Goal: Navigation & Orientation: Find specific page/section

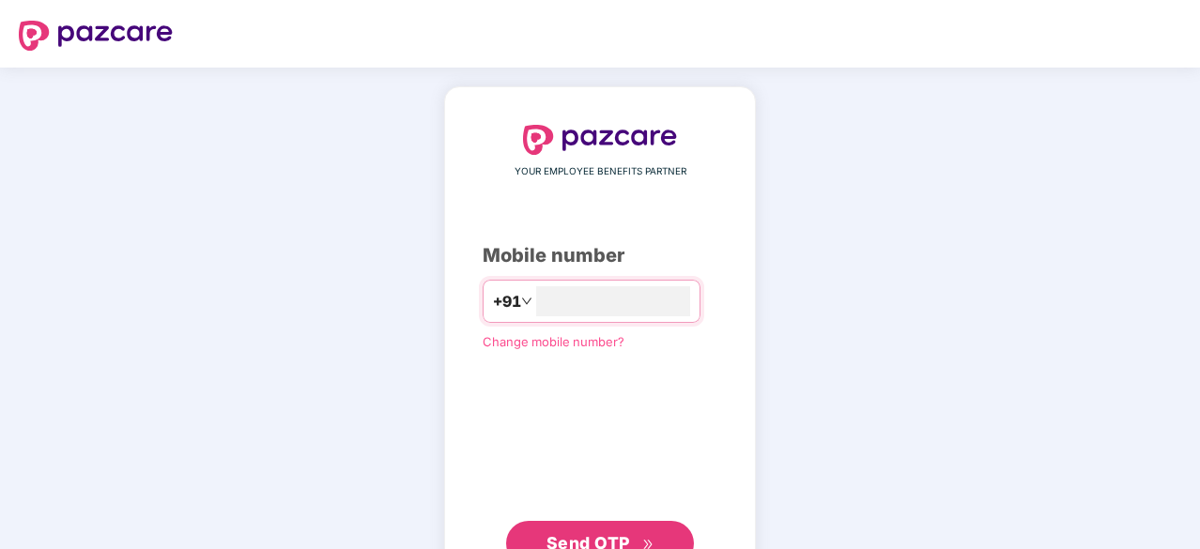
scroll to position [71, 0]
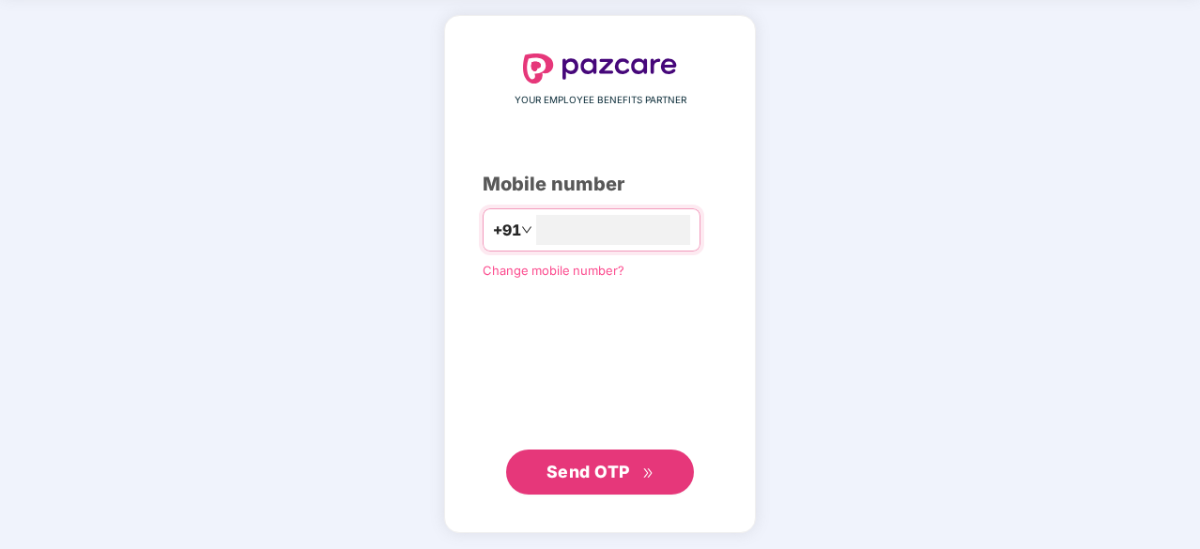
type input "**********"
click at [588, 472] on span "Send OTP" at bounding box center [588, 471] width 84 height 20
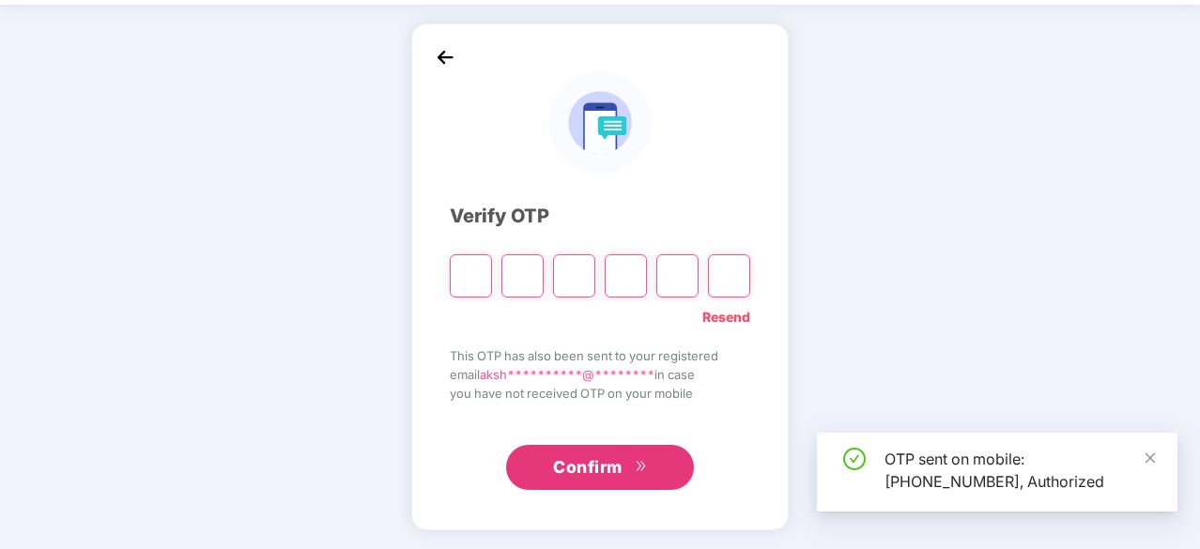
scroll to position [62, 0]
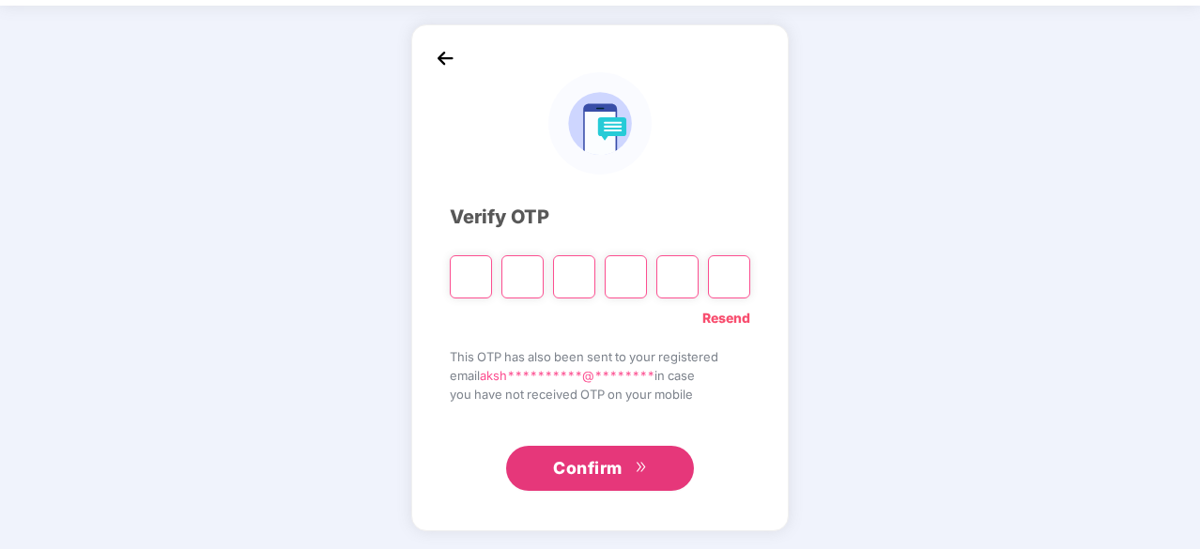
type input "*"
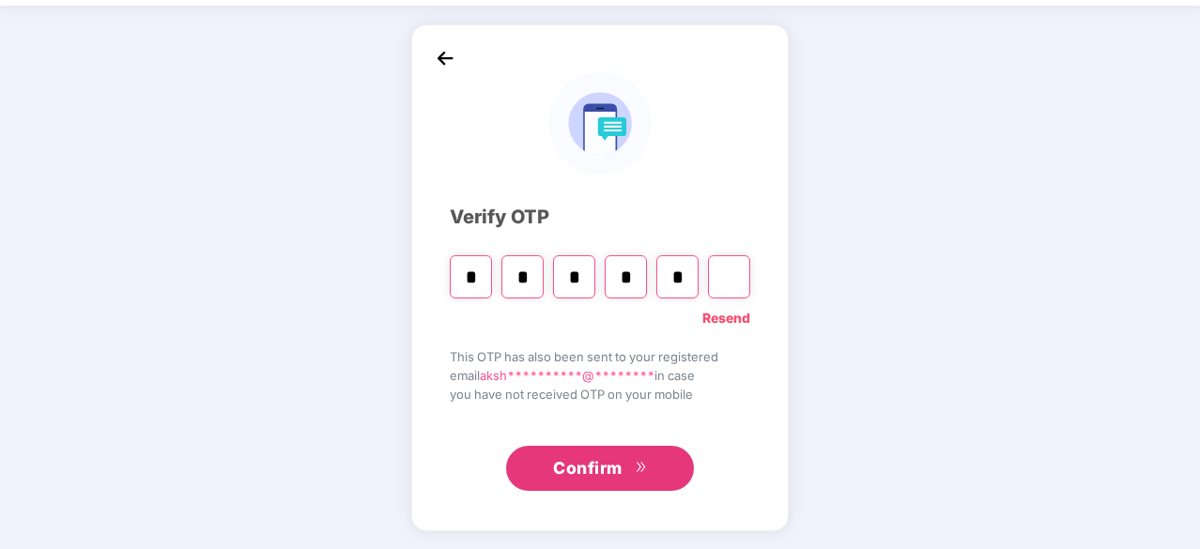
type input "*"
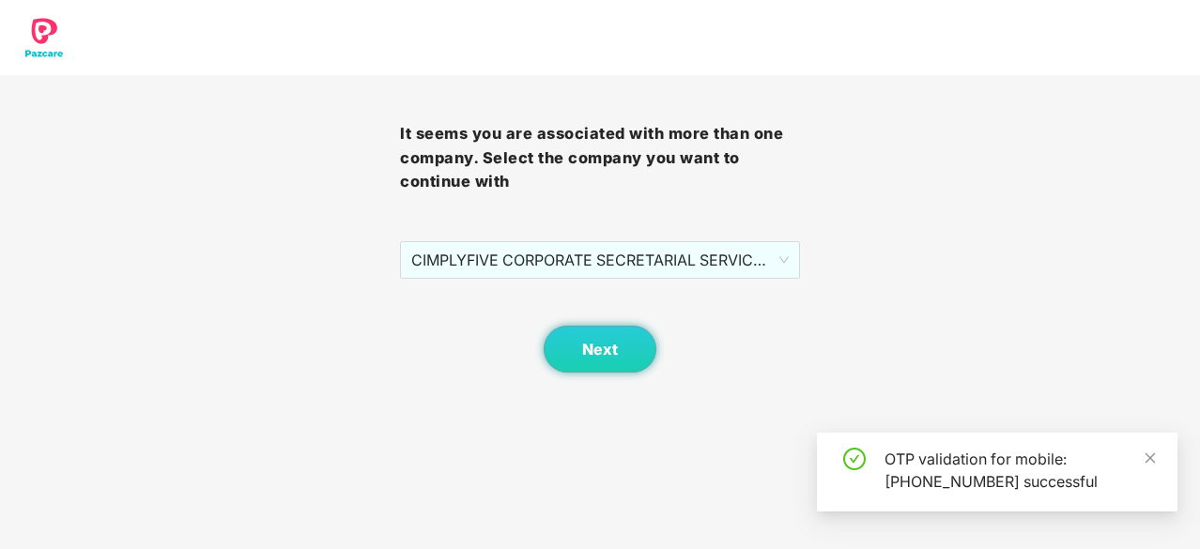
scroll to position [0, 0]
click at [526, 267] on span "CIMPLYFIVE CORPORATE SECRETARIAL SERVICES PRIVATE - DUMMY - ADMIN" at bounding box center [599, 260] width 377 height 36
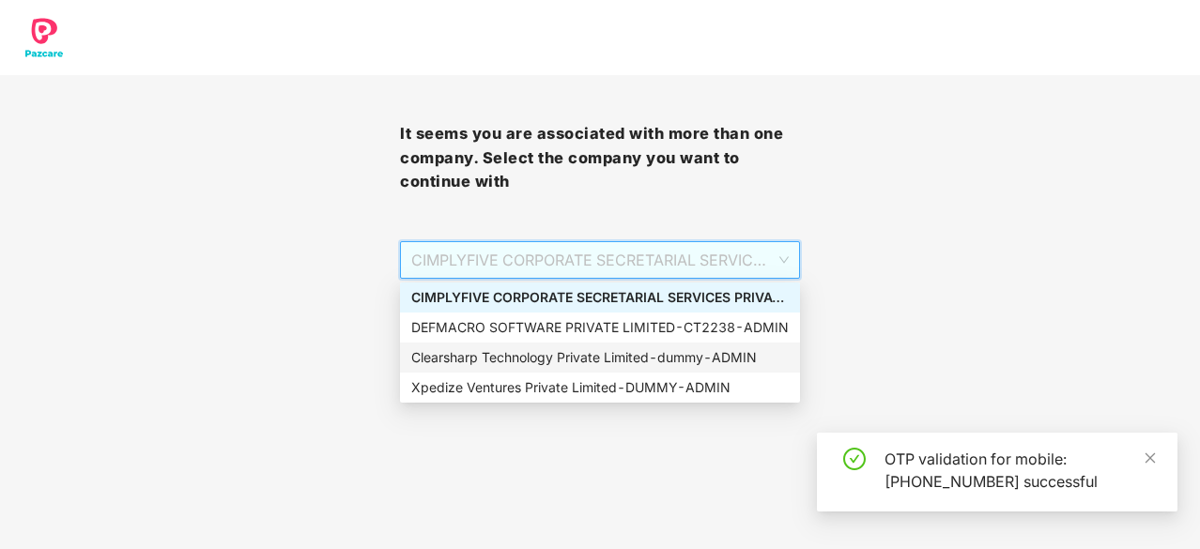
click at [491, 349] on div "Clearsharp Technology Private Limited - dummy - ADMIN" at bounding box center [599, 357] width 377 height 21
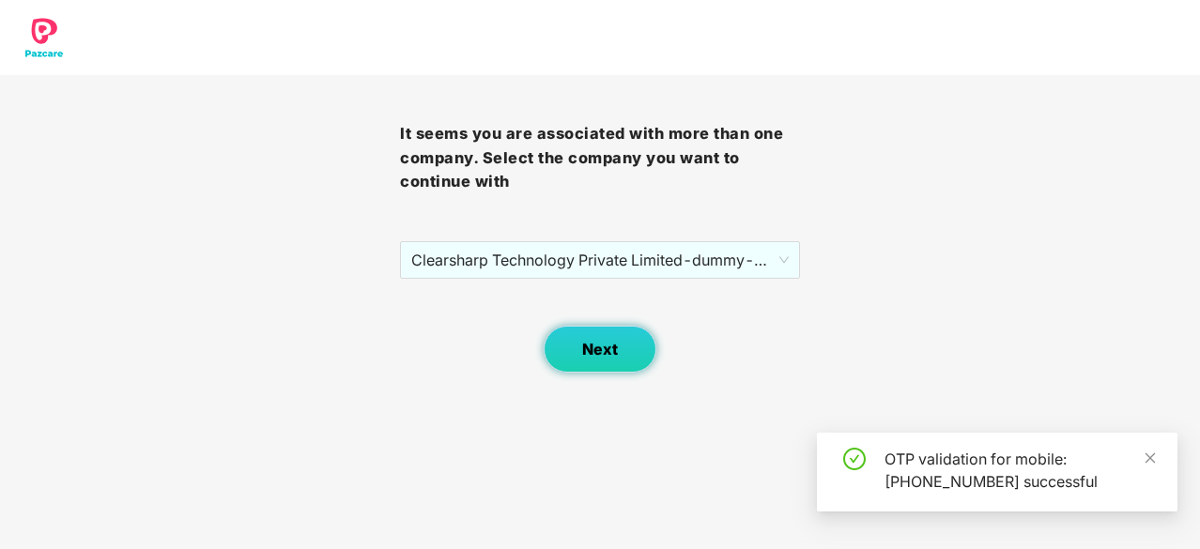
click at [621, 354] on button "Next" at bounding box center [600, 349] width 113 height 47
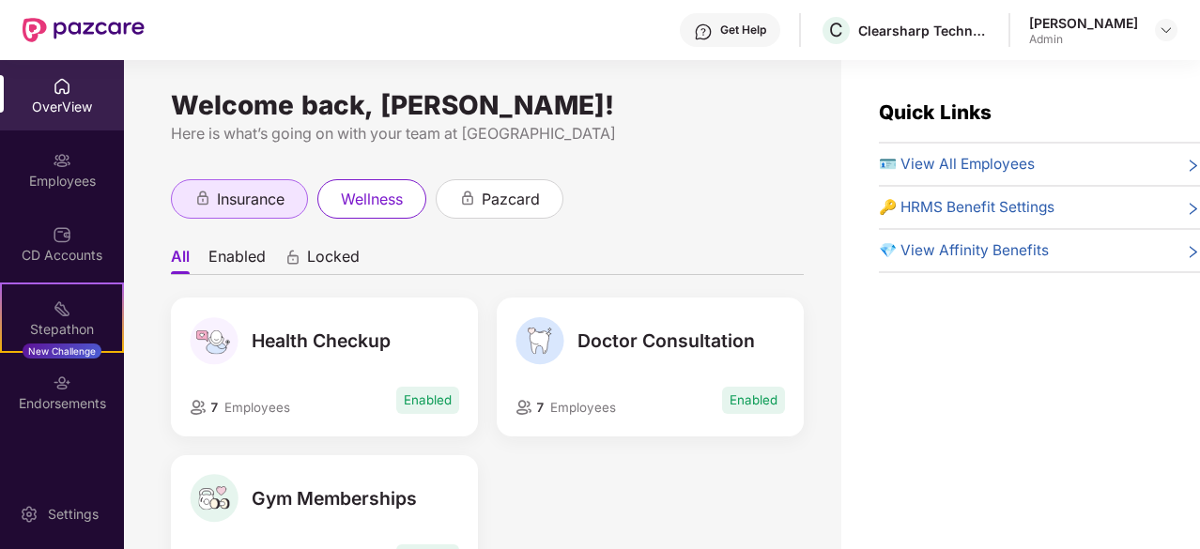
click at [208, 193] on icon "animation" at bounding box center [202, 198] width 17 height 17
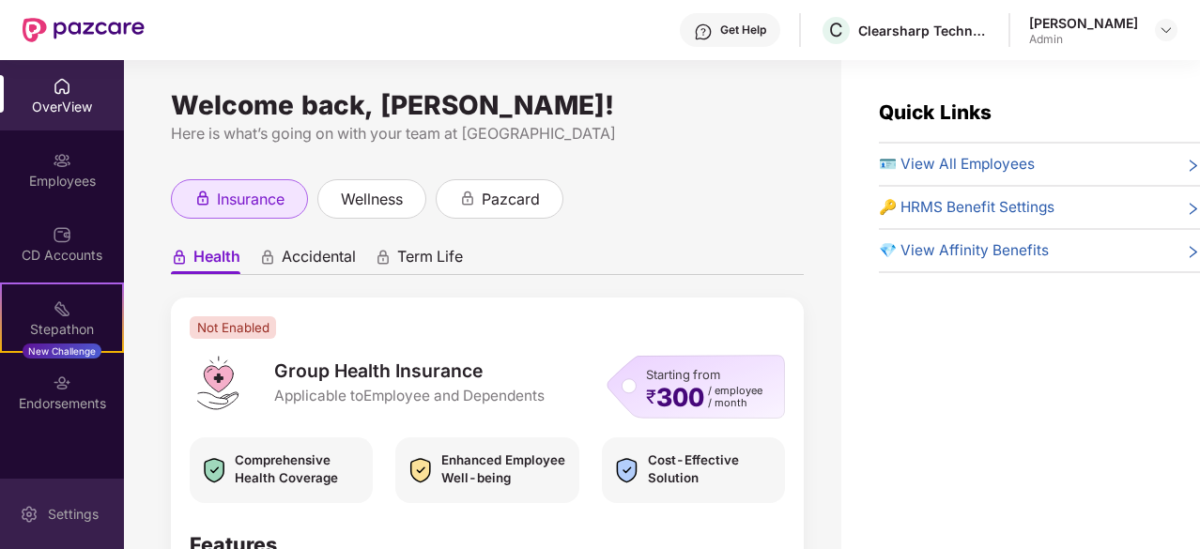
click at [49, 512] on div "Settings" at bounding box center [73, 514] width 62 height 19
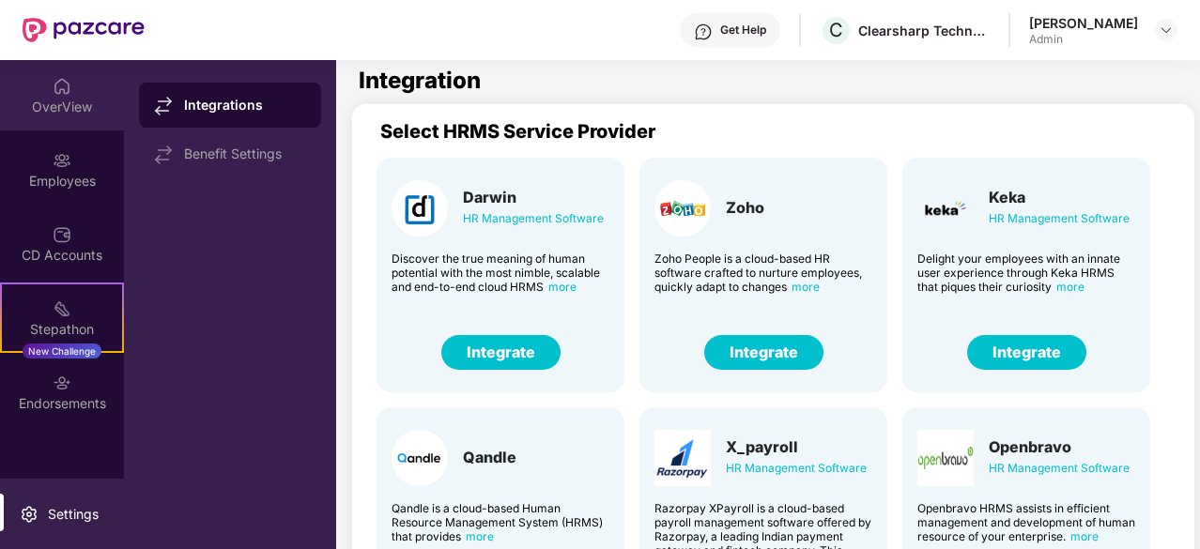
click at [49, 103] on div "OverView" at bounding box center [62, 107] width 124 height 19
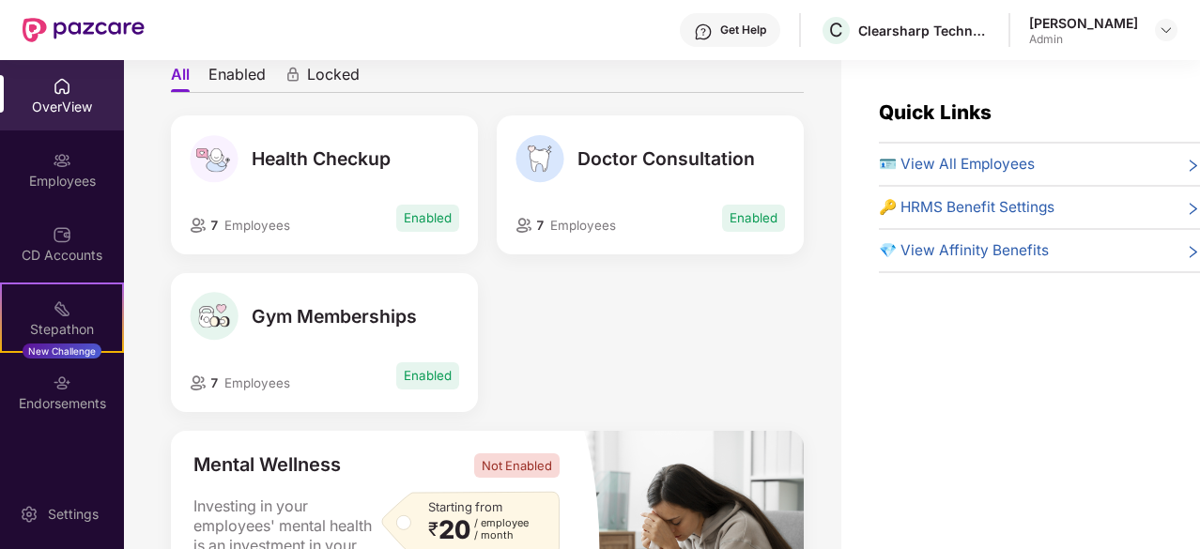
scroll to position [2, 0]
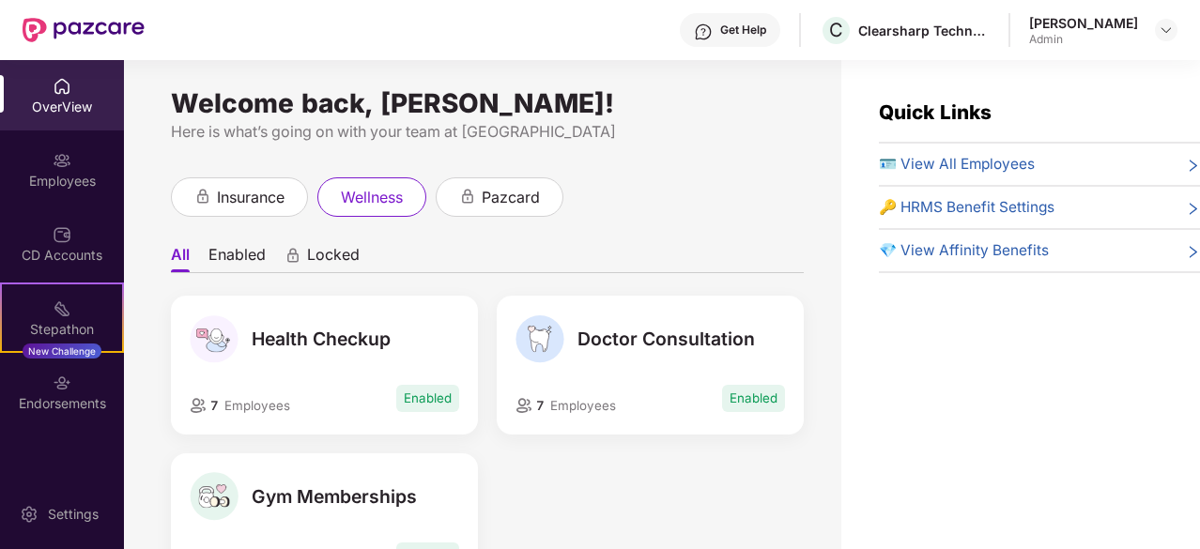
click at [75, 105] on div "OverView" at bounding box center [62, 107] width 124 height 19
click at [539, 199] on span "pazcard" at bounding box center [511, 197] width 58 height 23
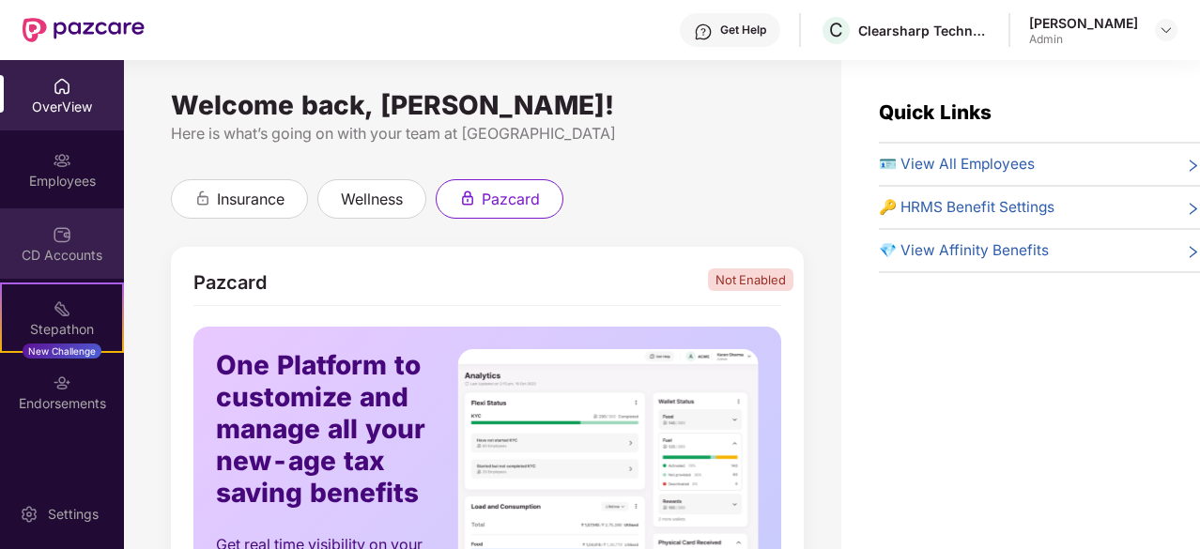
click at [56, 257] on div "CD Accounts" at bounding box center [62, 255] width 124 height 19
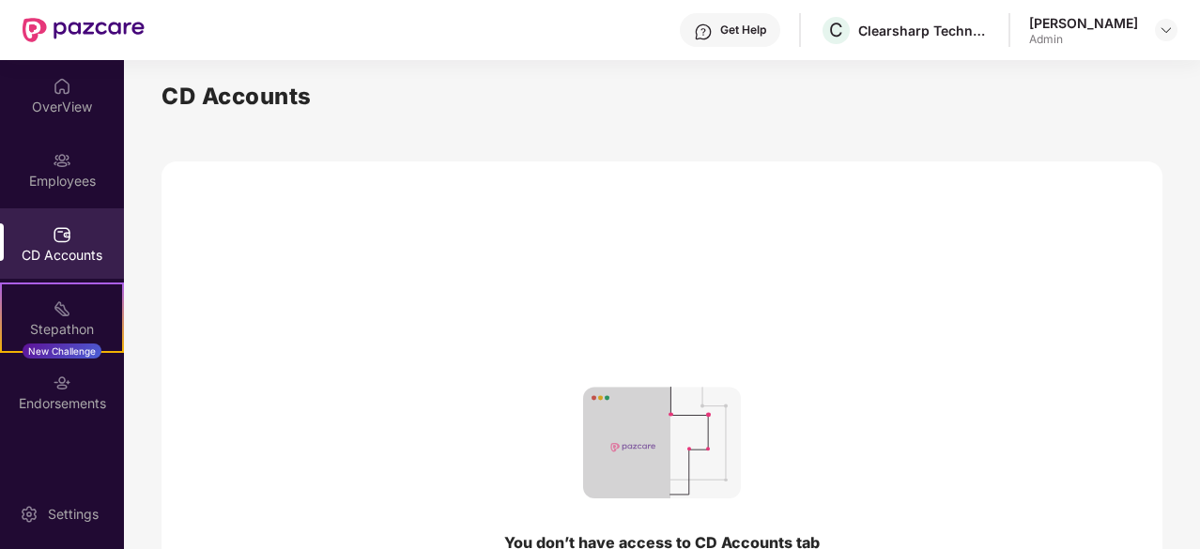
scroll to position [287, 0]
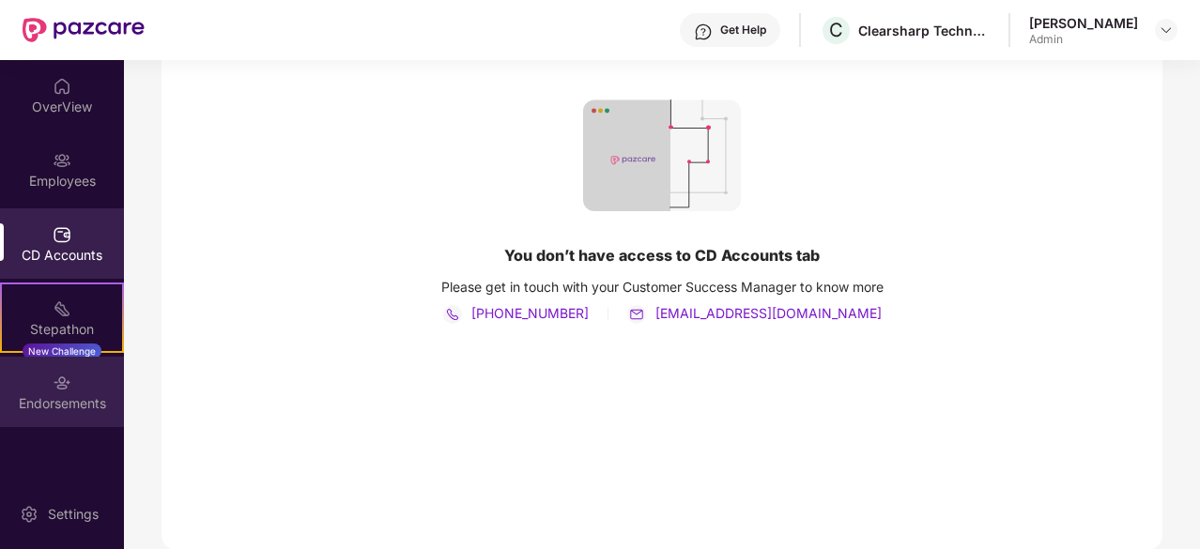
click at [44, 395] on div "Endorsements" at bounding box center [62, 403] width 124 height 19
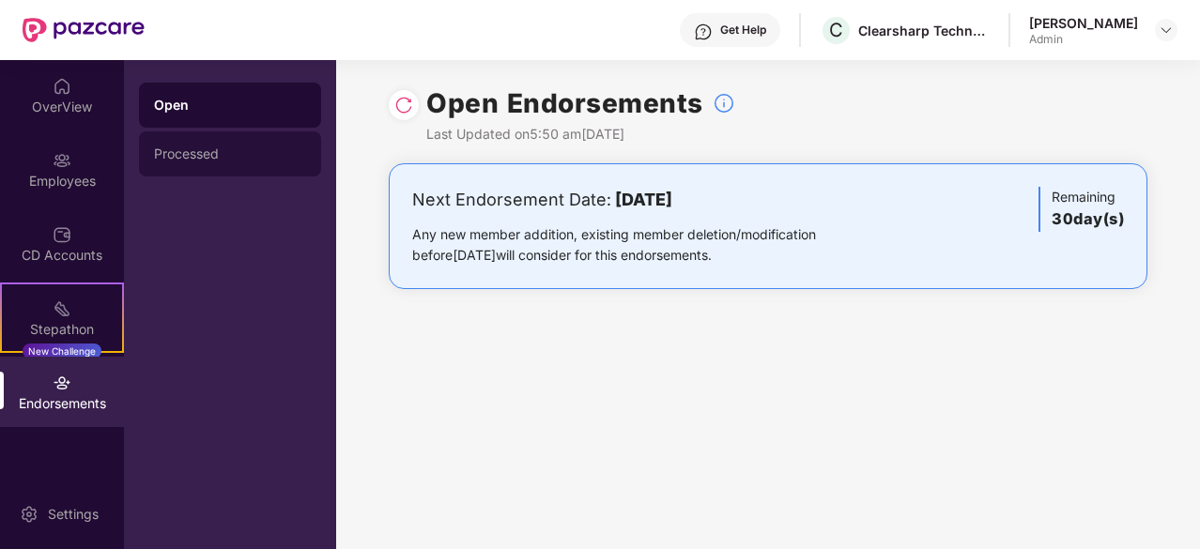
click at [189, 161] on div "Processed" at bounding box center [230, 153] width 152 height 15
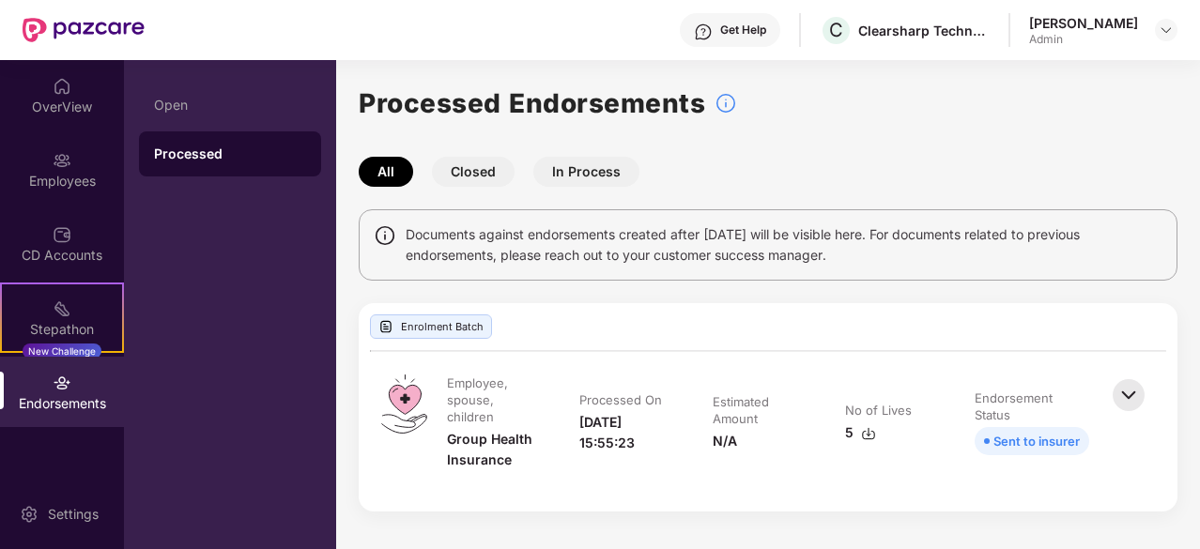
click at [1132, 393] on img at bounding box center [1128, 395] width 41 height 41
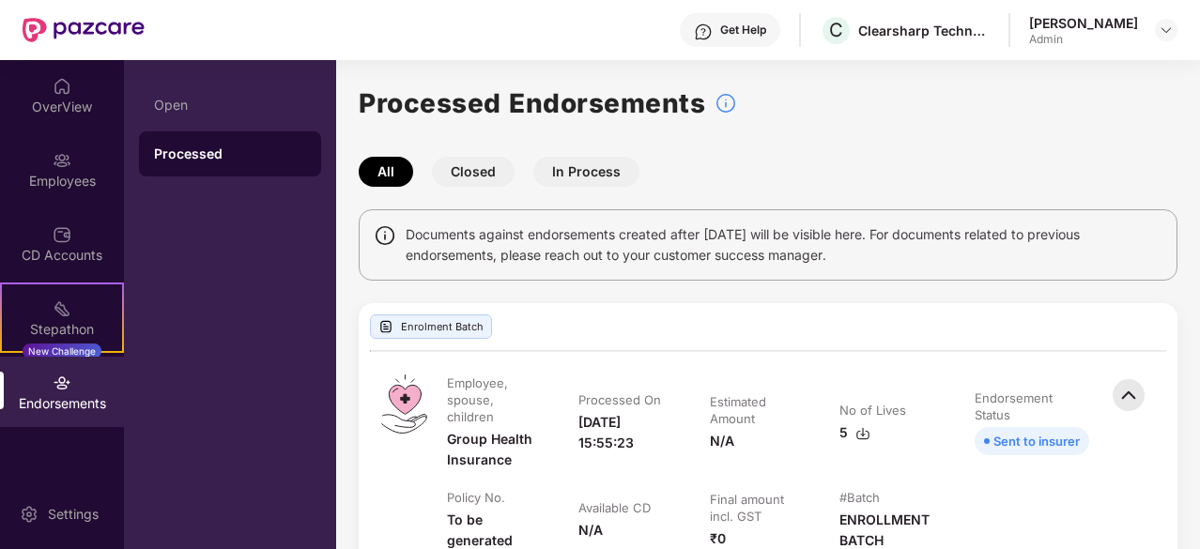
click at [595, 169] on button "In Process" at bounding box center [586, 172] width 106 height 30
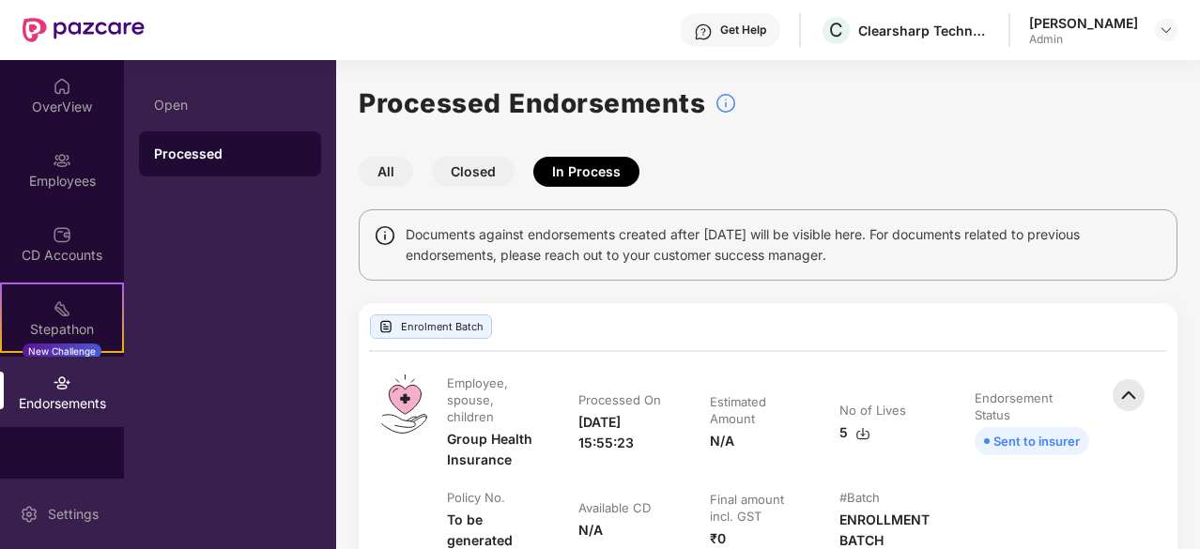
click at [69, 523] on div "Settings" at bounding box center [73, 514] width 62 height 19
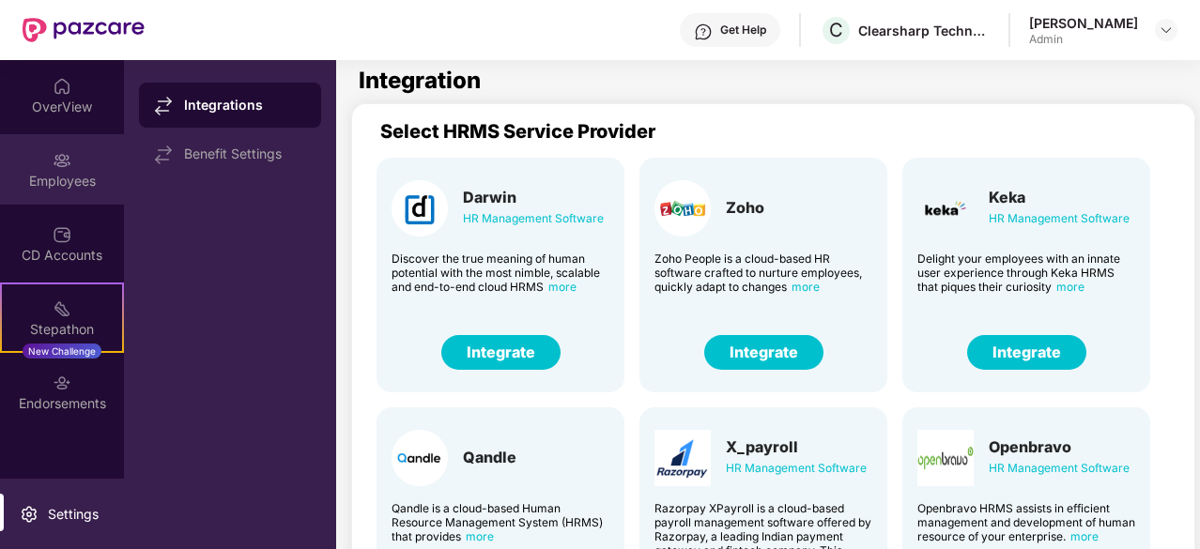
click at [69, 180] on div "Employees" at bounding box center [62, 181] width 124 height 19
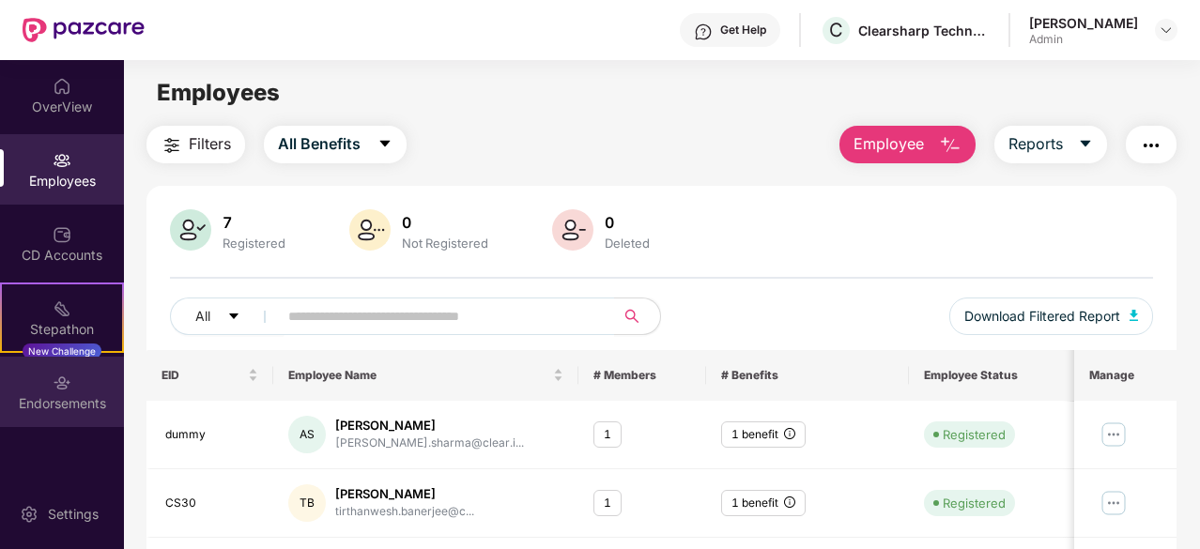
click at [66, 379] on img at bounding box center [62, 383] width 19 height 19
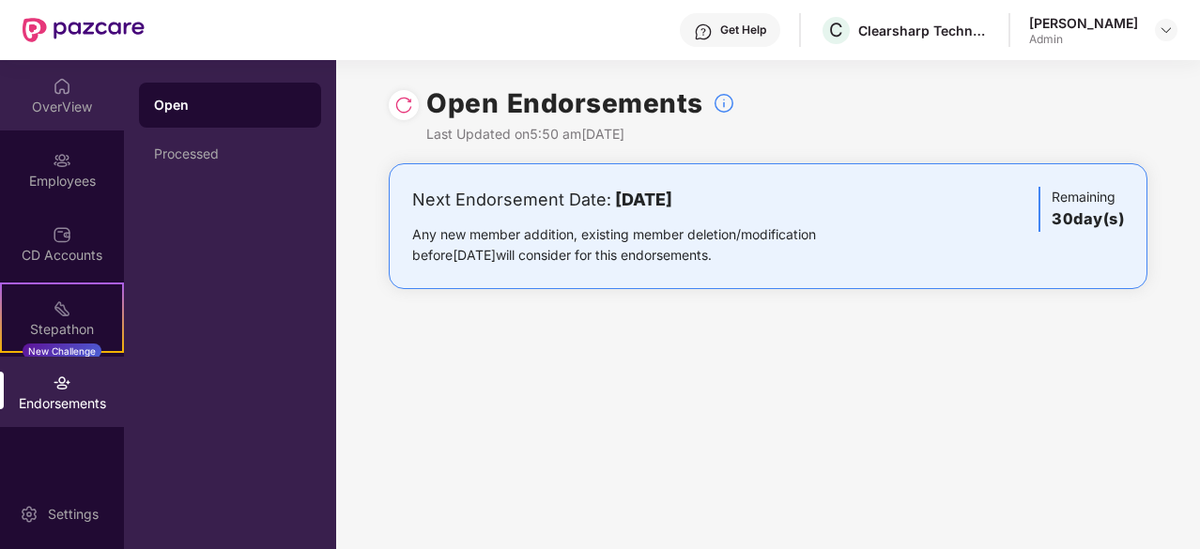
click at [55, 98] on div "OverView" at bounding box center [62, 107] width 124 height 19
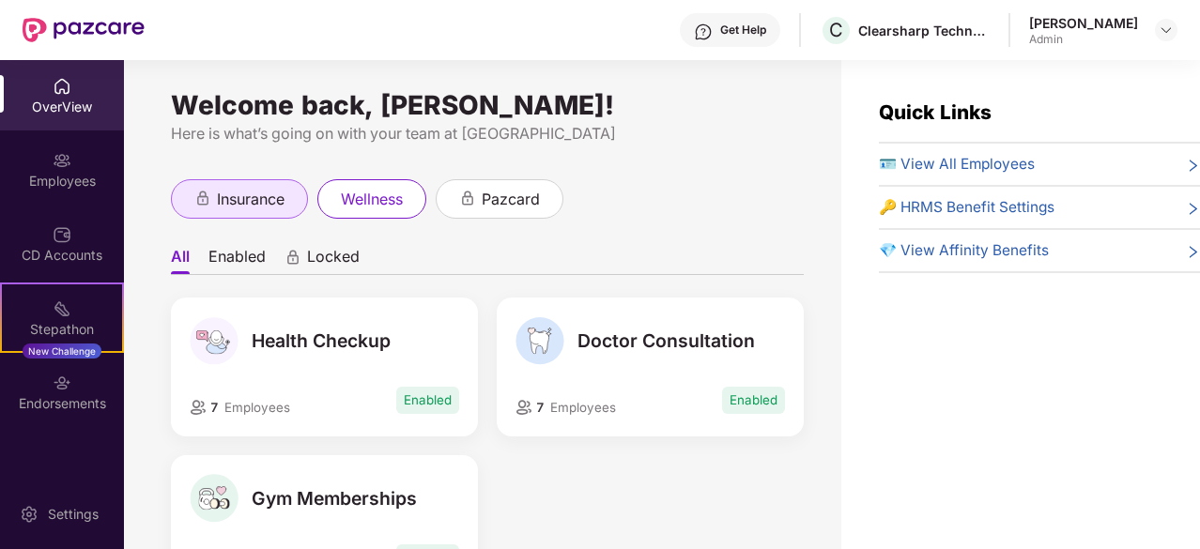
click at [253, 183] on div "insurance" at bounding box center [239, 198] width 137 height 39
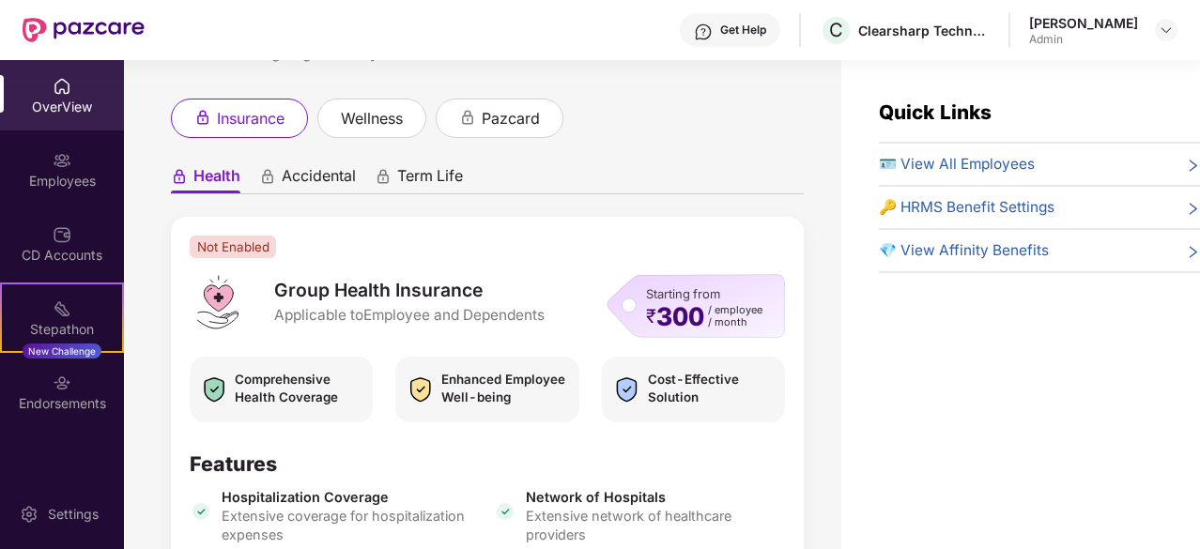
scroll to position [83, 0]
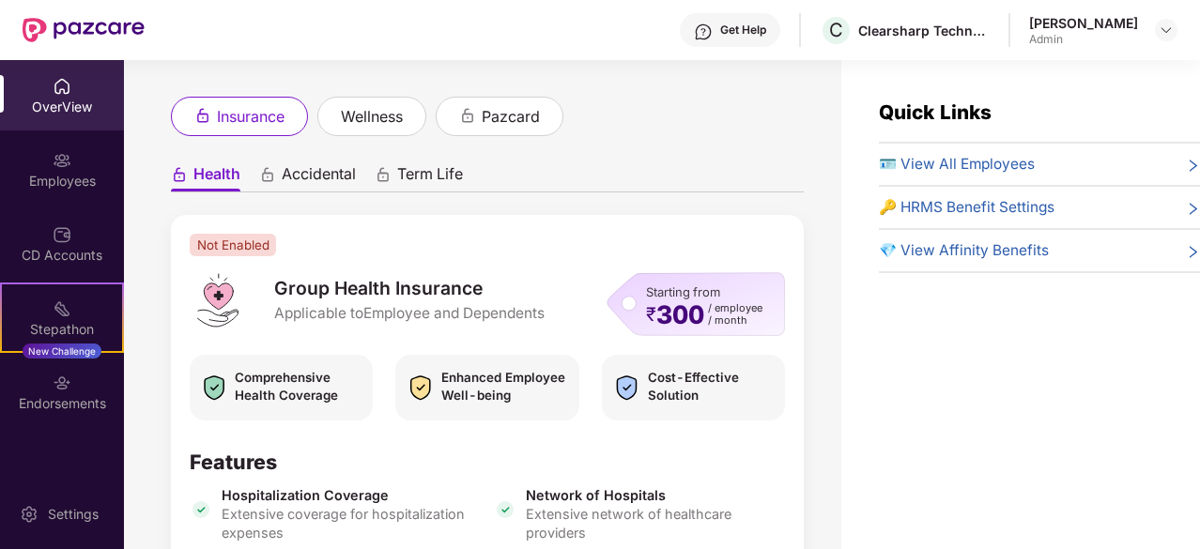
click at [704, 286] on span "Starting from" at bounding box center [683, 291] width 74 height 15
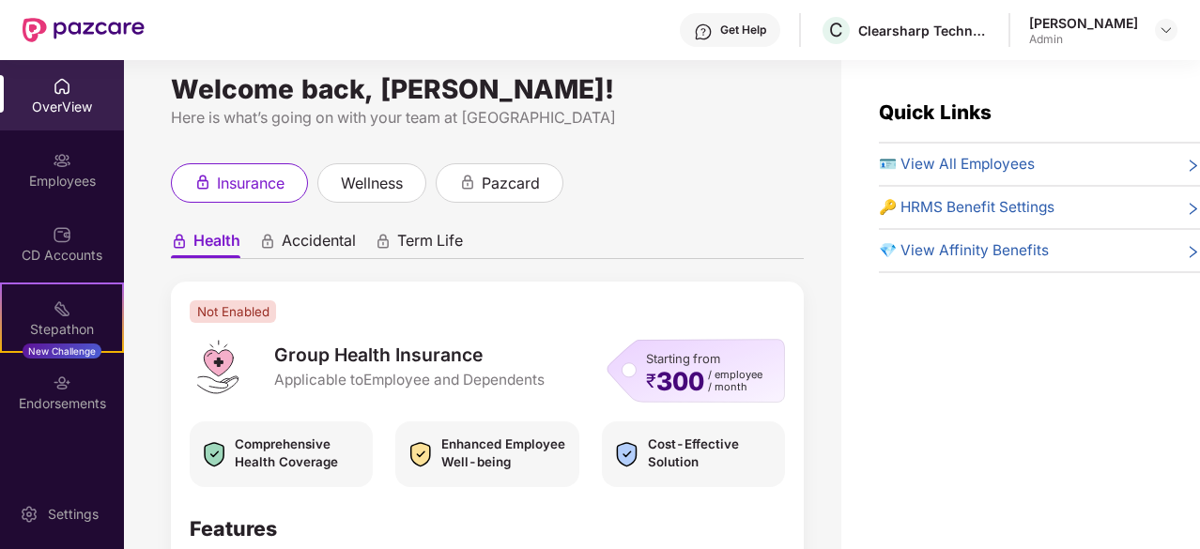
scroll to position [0, 0]
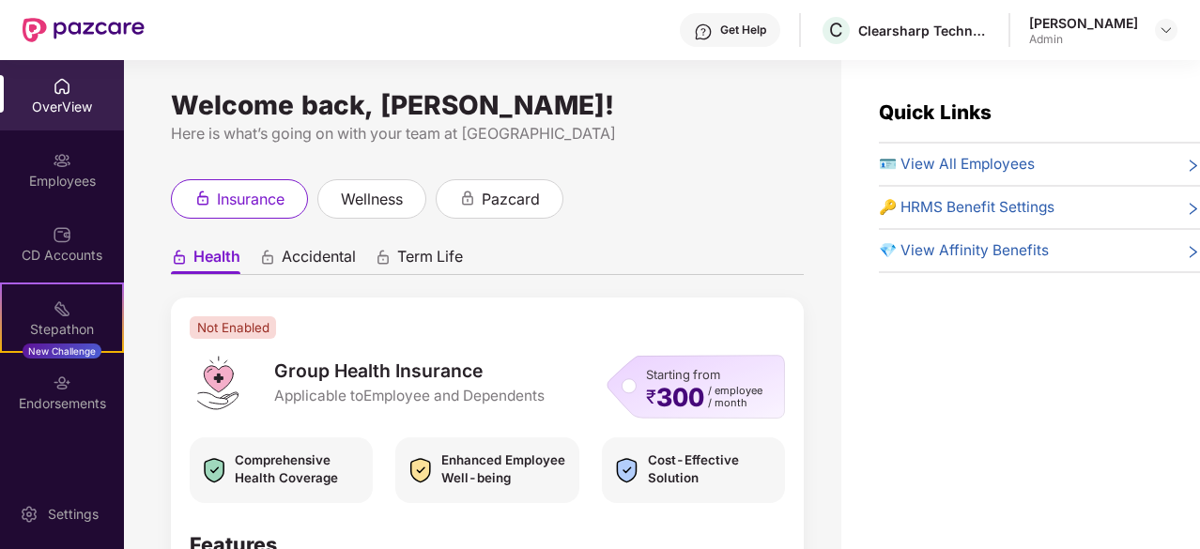
click at [287, 263] on span "Accidental" at bounding box center [319, 260] width 74 height 27
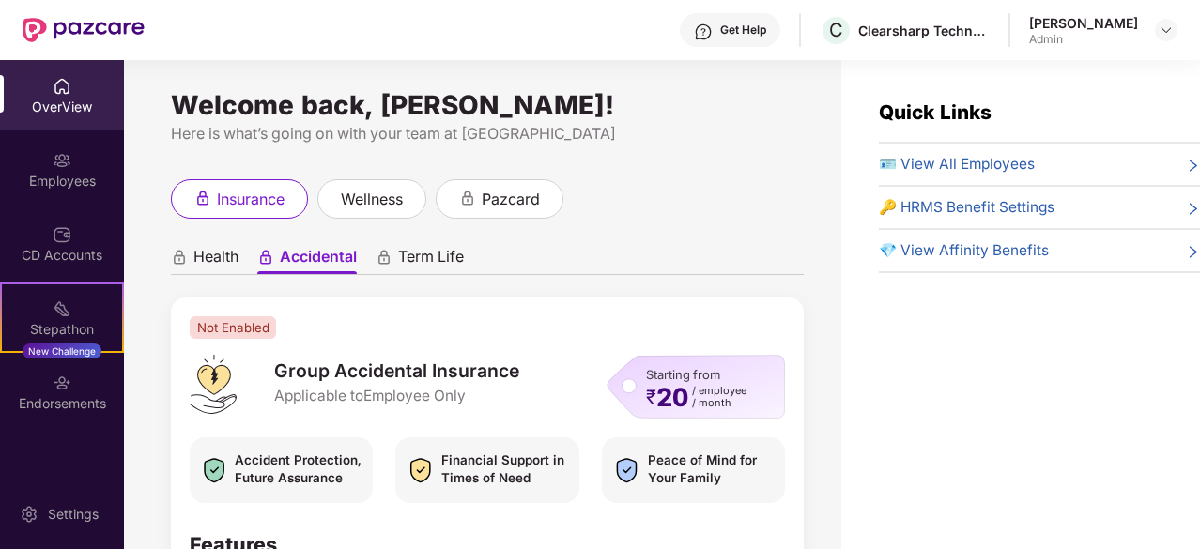
click at [451, 254] on span "Term Life" at bounding box center [431, 260] width 66 height 27
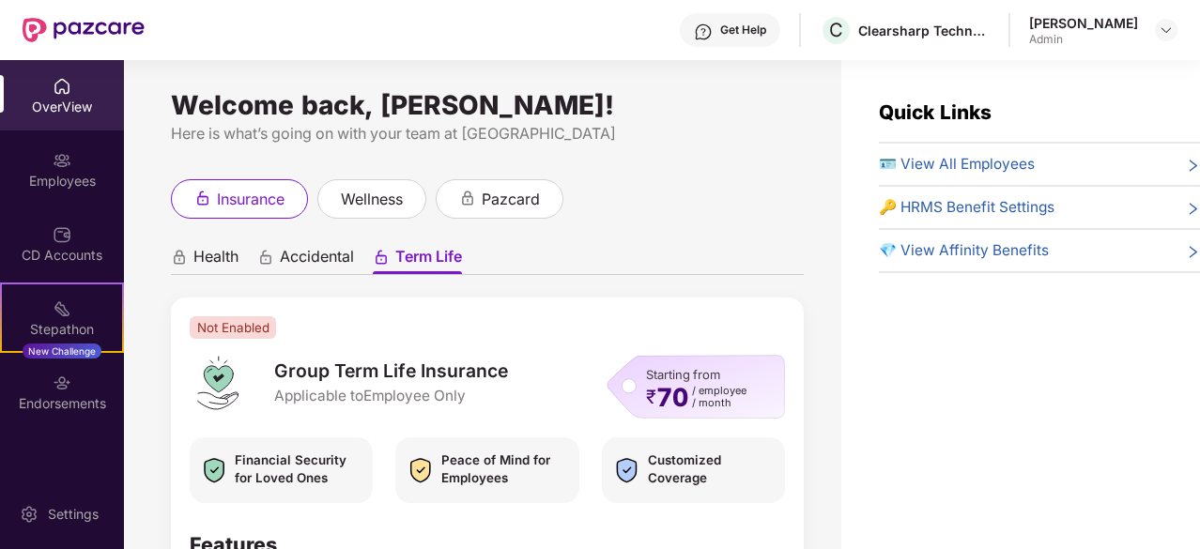
click at [215, 253] on span "Health" at bounding box center [215, 260] width 45 height 27
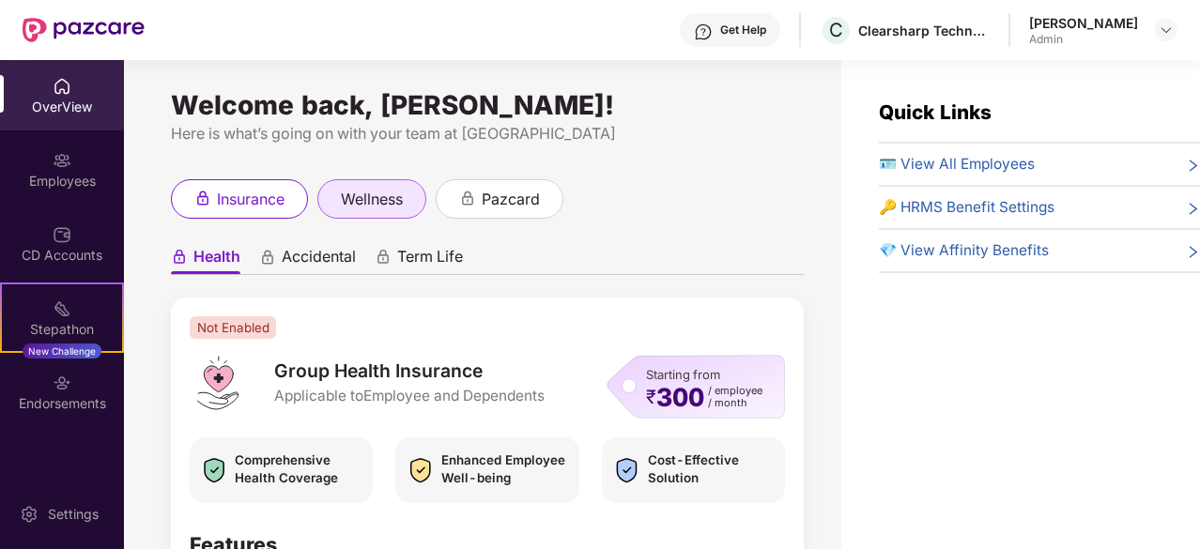
click at [372, 207] on span "wellness" at bounding box center [372, 199] width 62 height 23
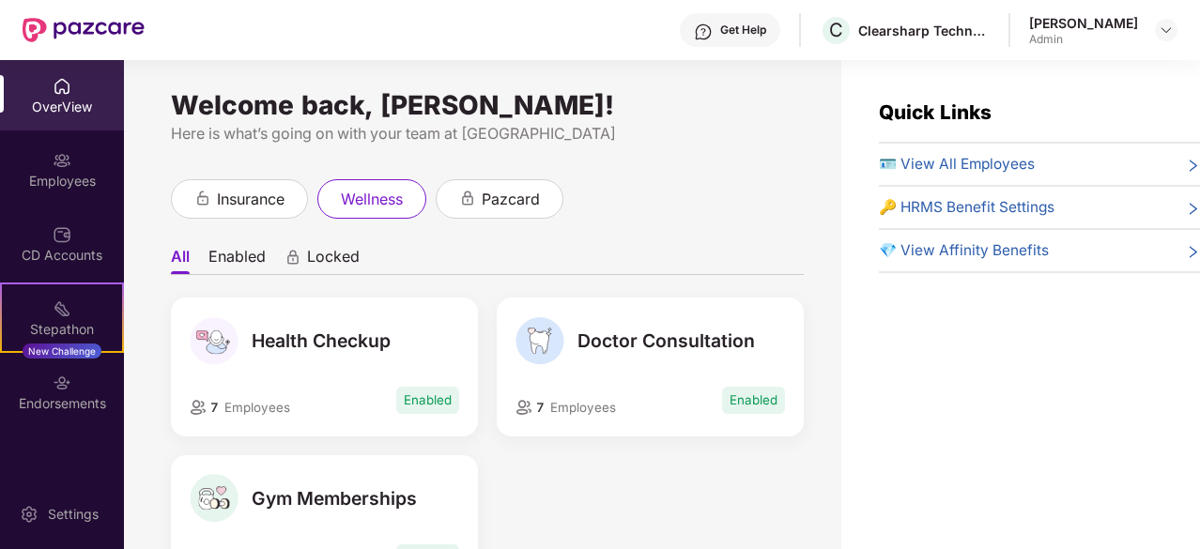
click at [1004, 163] on span "🪪 View All Employees" at bounding box center [957, 164] width 156 height 23
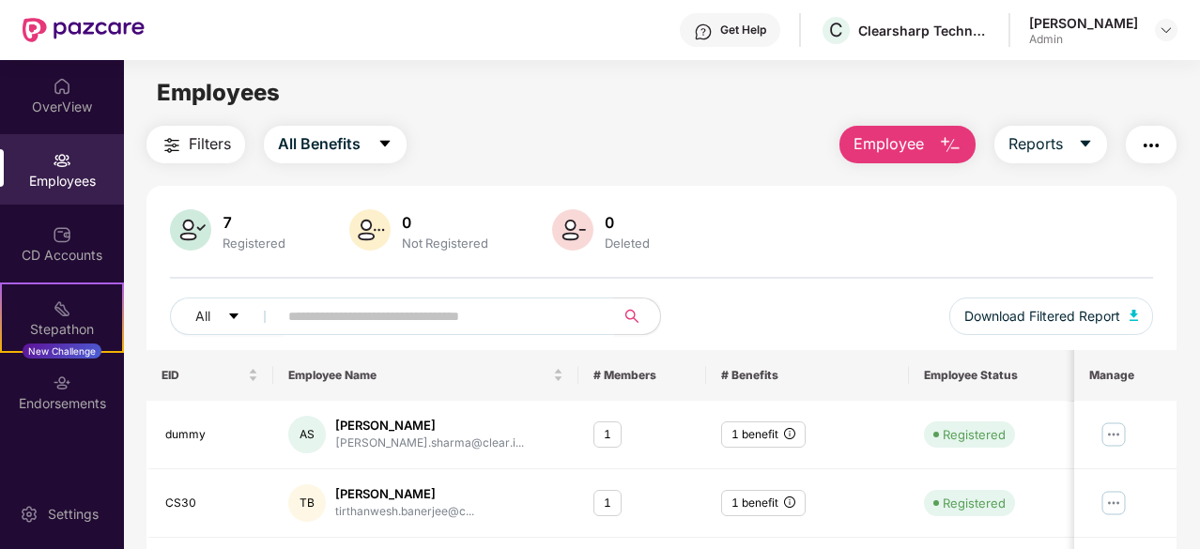
click at [1164, 141] on button "button" at bounding box center [1151, 145] width 51 height 38
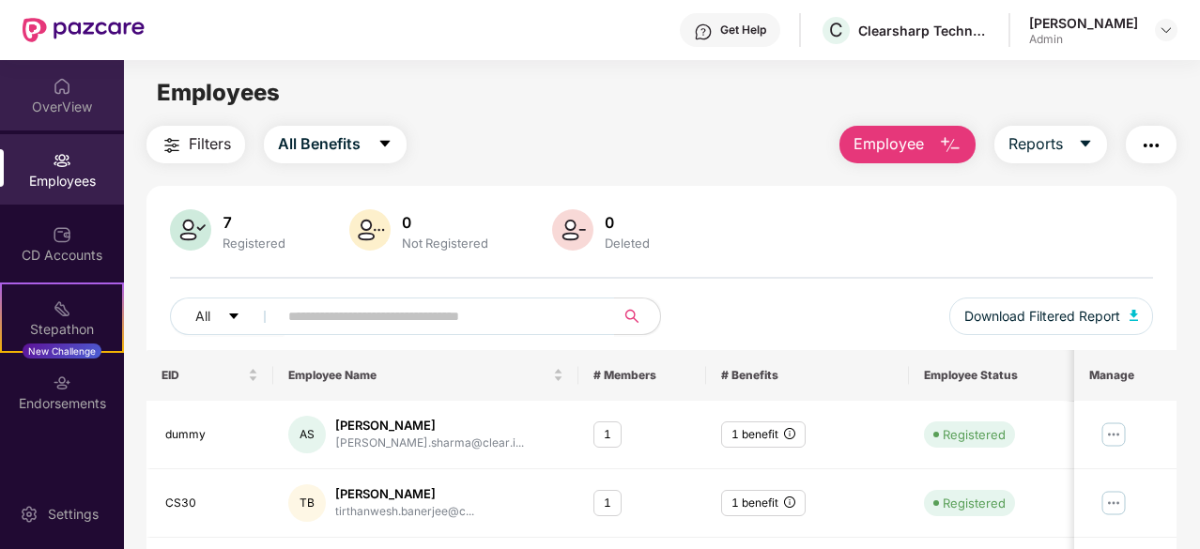
click at [66, 109] on div "OverView" at bounding box center [62, 107] width 124 height 19
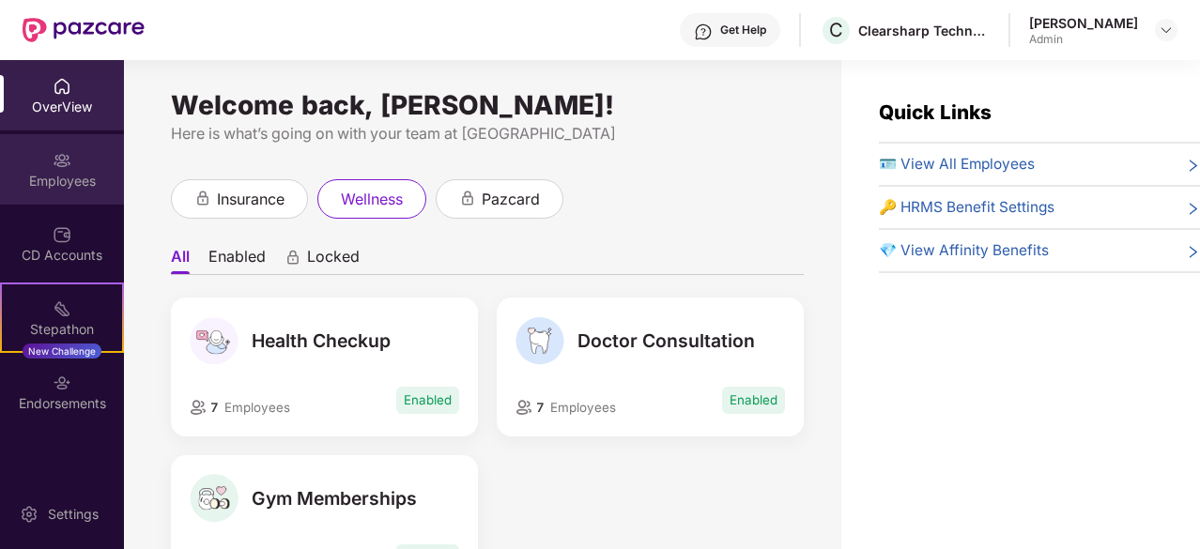
click at [69, 161] on img at bounding box center [62, 160] width 19 height 19
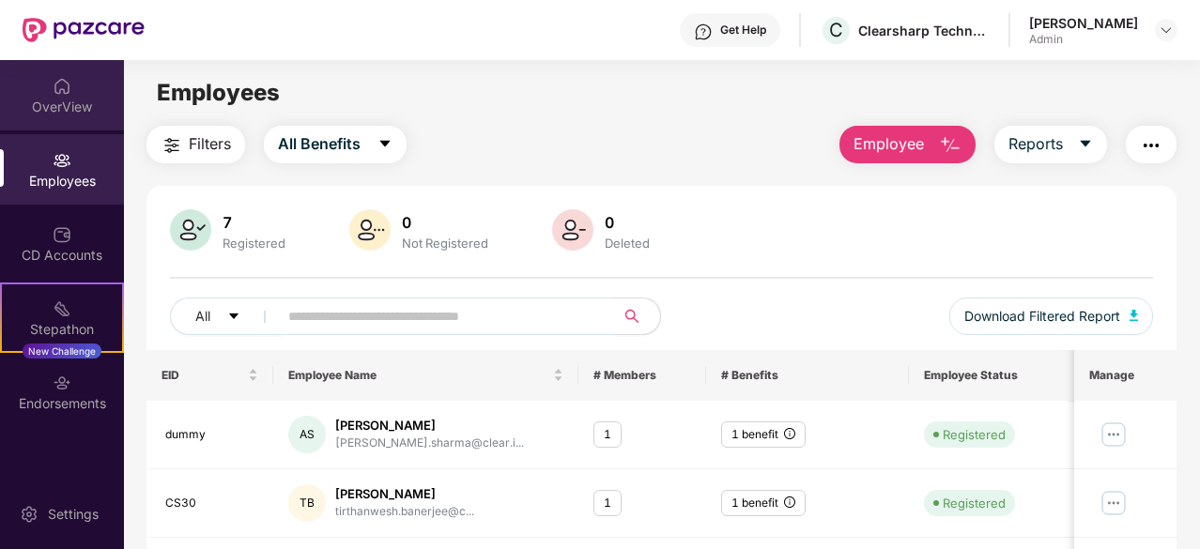
click at [76, 108] on div "OverView" at bounding box center [62, 107] width 124 height 19
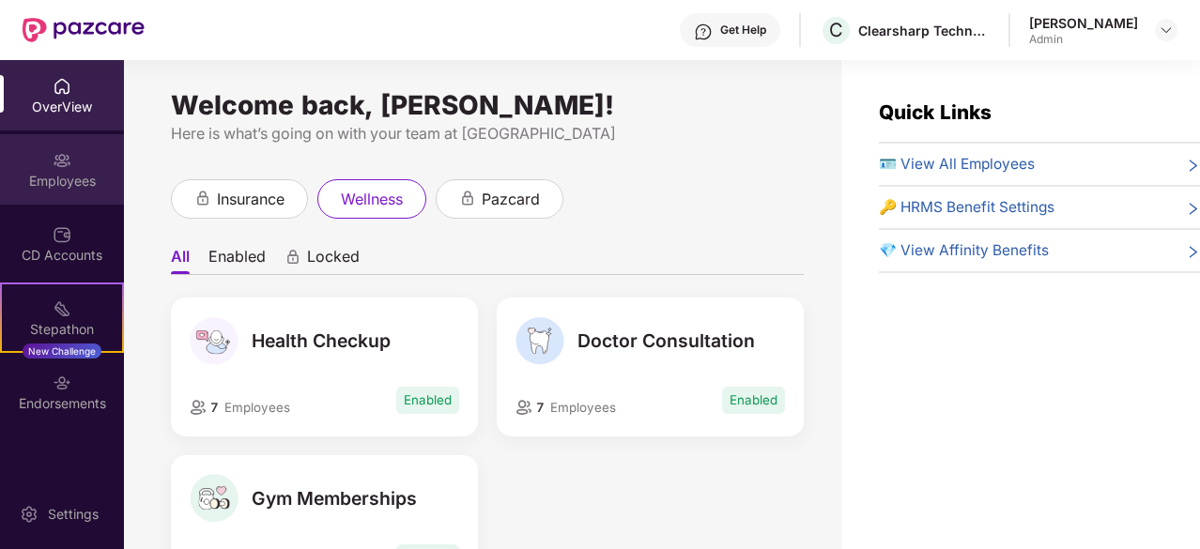
click at [60, 175] on div "Employees" at bounding box center [62, 181] width 124 height 19
